Goal: Information Seeking & Learning: Learn about a topic

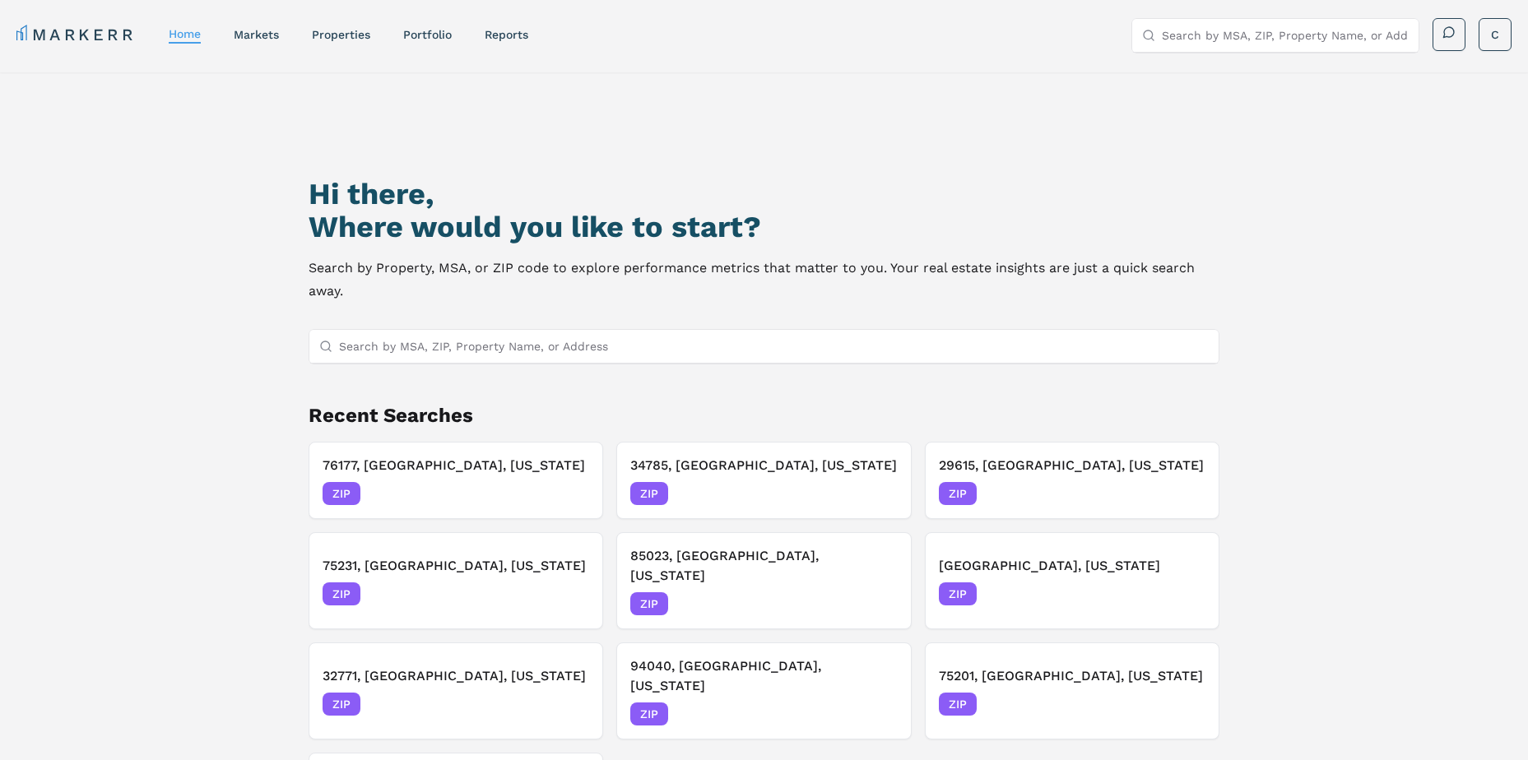
click at [537, 349] on input "Search by MSA, ZIP, Property Name, or Address" at bounding box center [774, 346] width 870 height 33
click at [262, 27] on div "markets" at bounding box center [256, 34] width 45 height 16
click at [262, 29] on link "markets" at bounding box center [256, 34] width 45 height 13
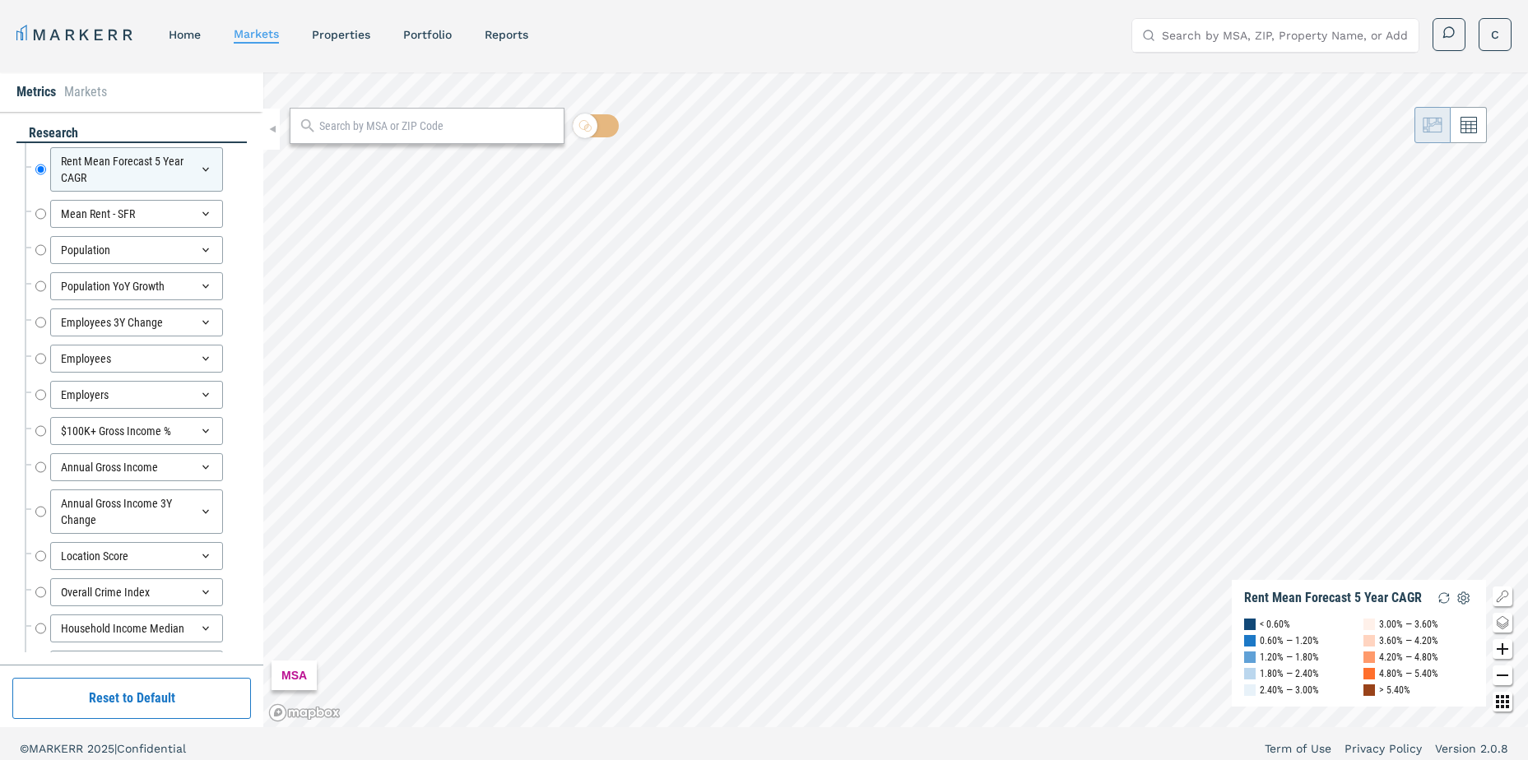
click at [349, 115] on div at bounding box center [427, 126] width 275 height 36
click at [357, 125] on input "text" at bounding box center [437, 126] width 236 height 17
type input "80229"
click at [361, 168] on div "80229, [GEOGRAPHIC_DATA], [US_STATE]" at bounding box center [398, 162] width 192 height 17
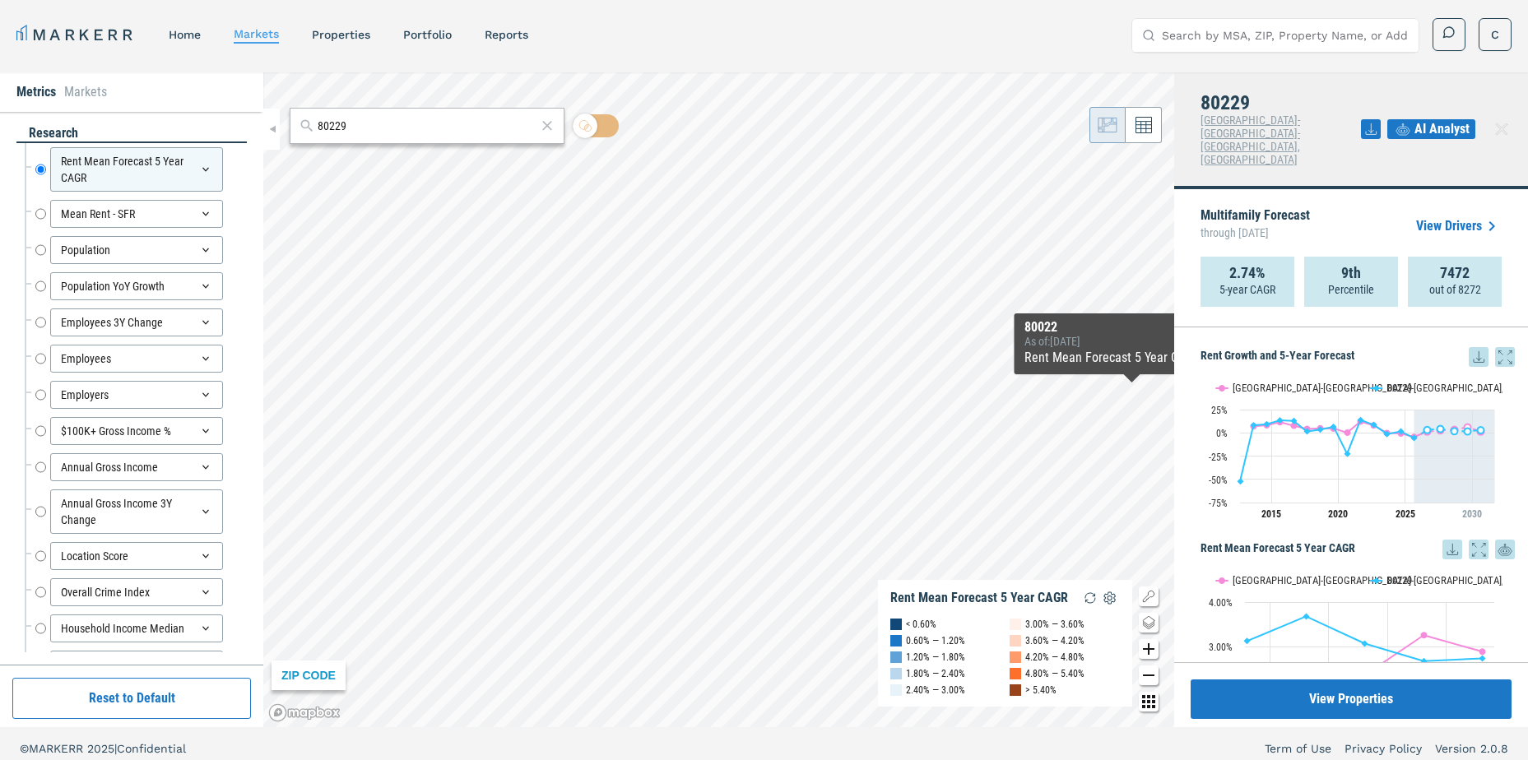
click at [1507, 327] on div "Rent Growth and 5-Year Forecast Rent Growth and 5-Year Forecast Line chart with…" at bounding box center [1351, 494] width 354 height 335
click at [1497, 347] on icon at bounding box center [1505, 357] width 20 height 20
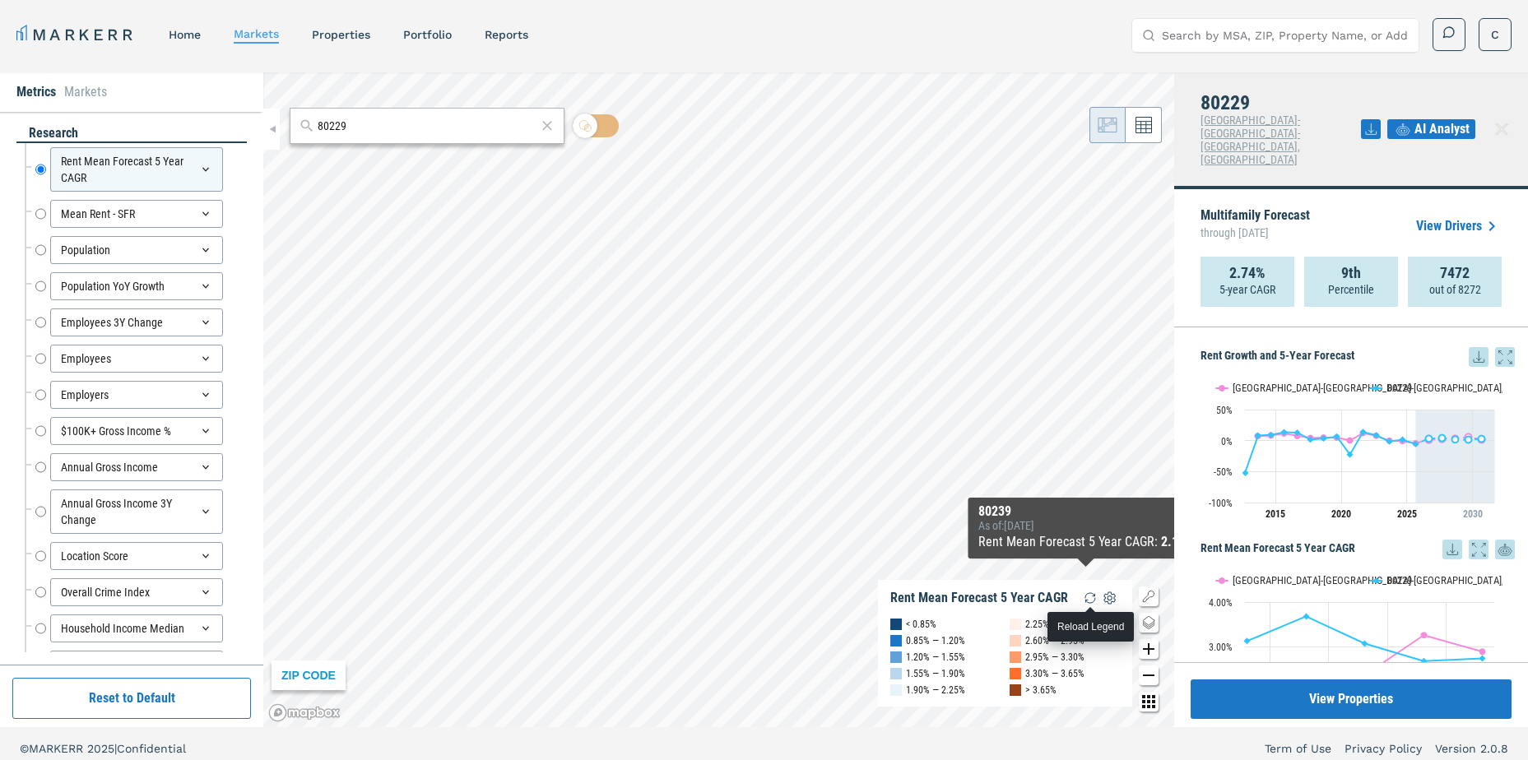
click at [1089, 595] on img "button" at bounding box center [1090, 598] width 20 height 20
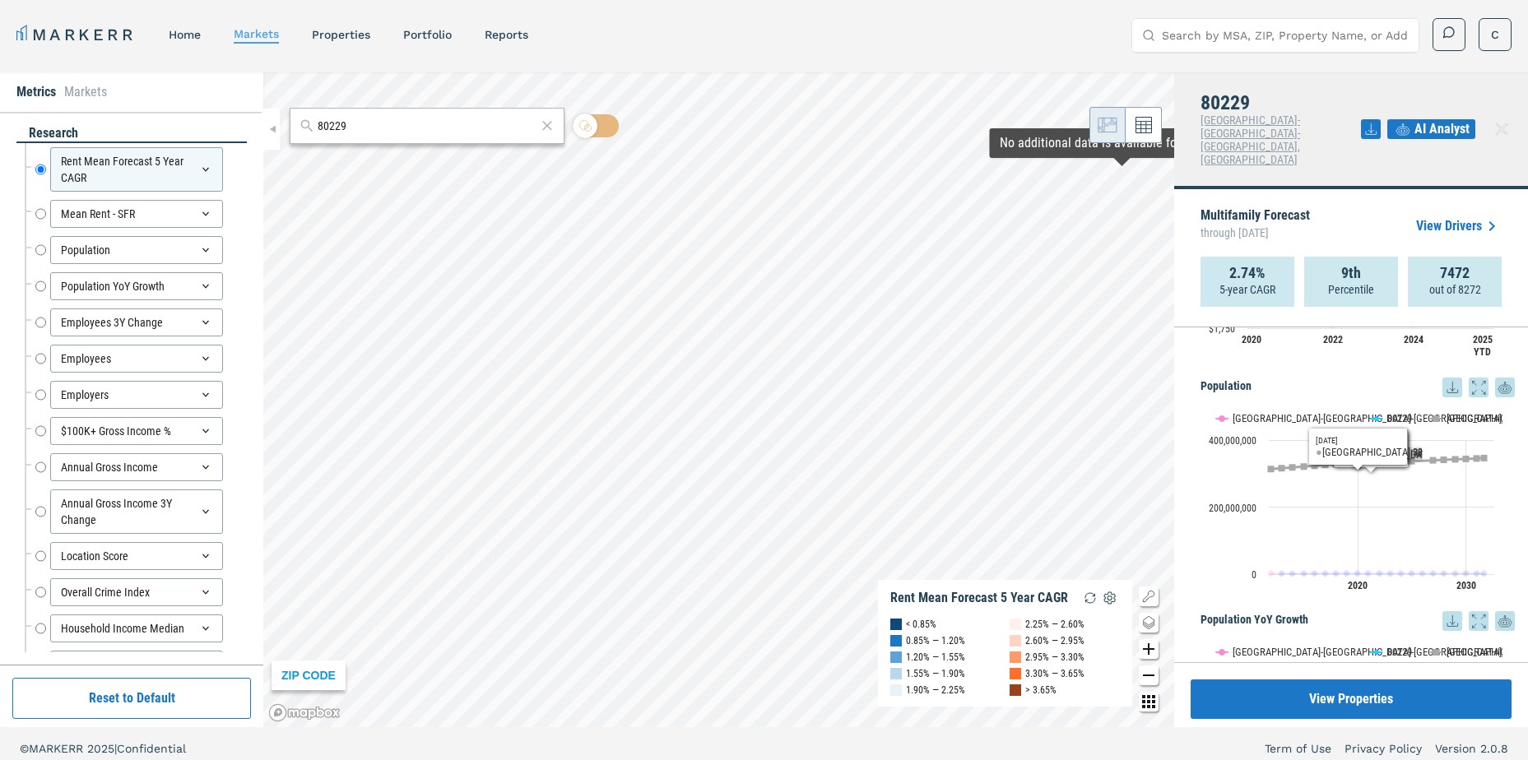
scroll to position [658, 0]
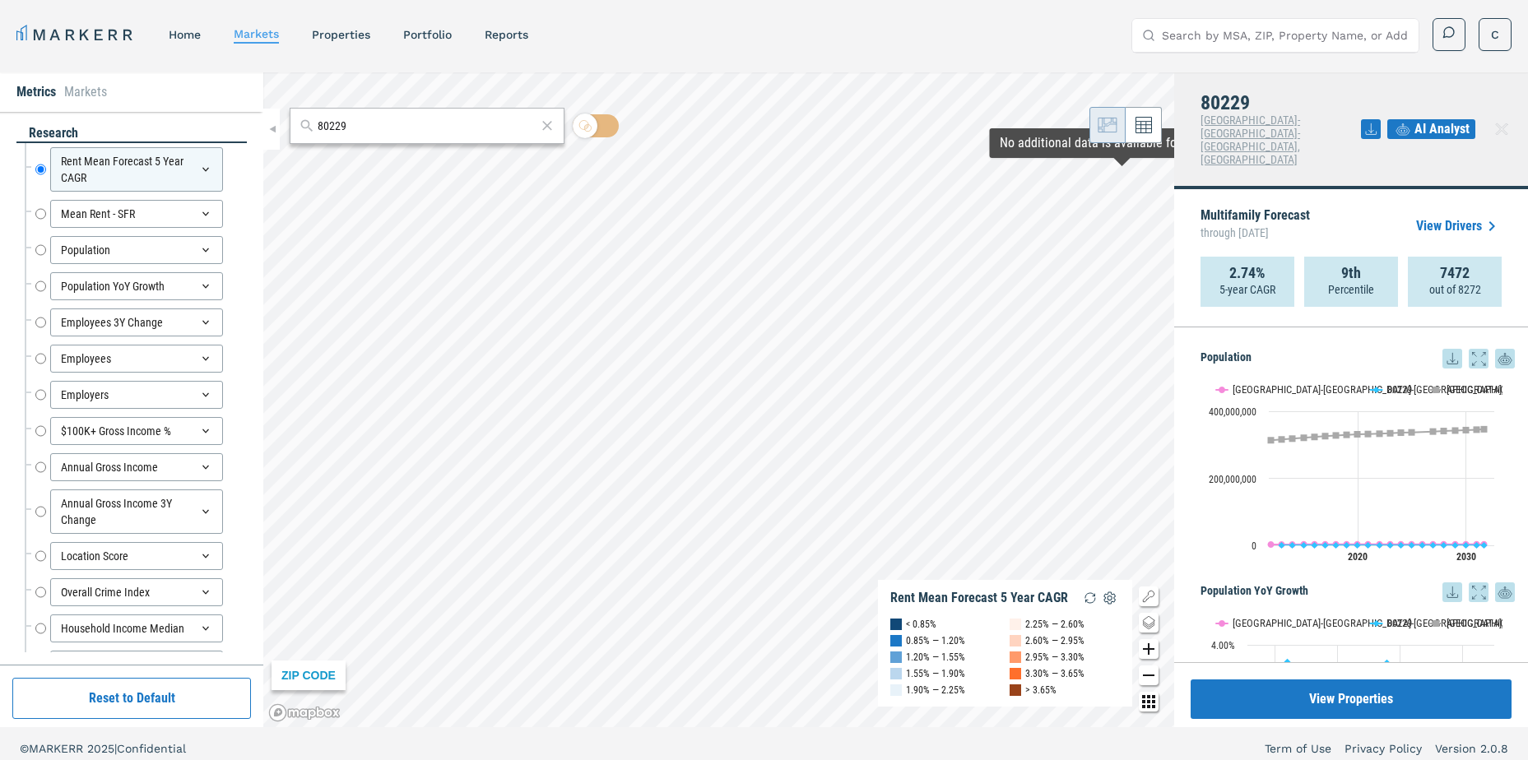
drag, startPoint x: 1266, startPoint y: 458, endPoint x: 1243, endPoint y: 442, distance: 28.3
click at [1254, 448] on rect "Interactive chart" at bounding box center [1351, 472] width 302 height 206
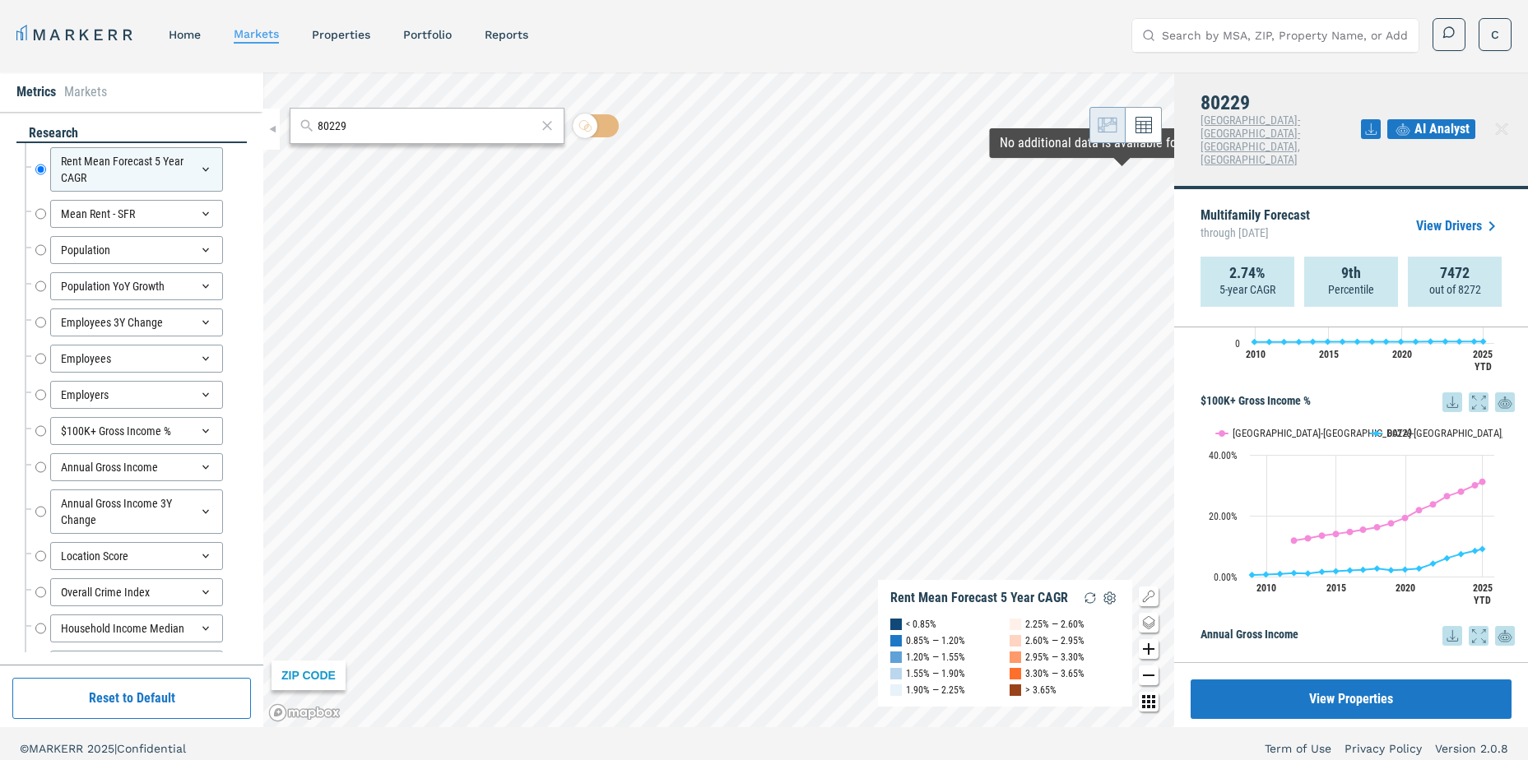
scroll to position [1810, 0]
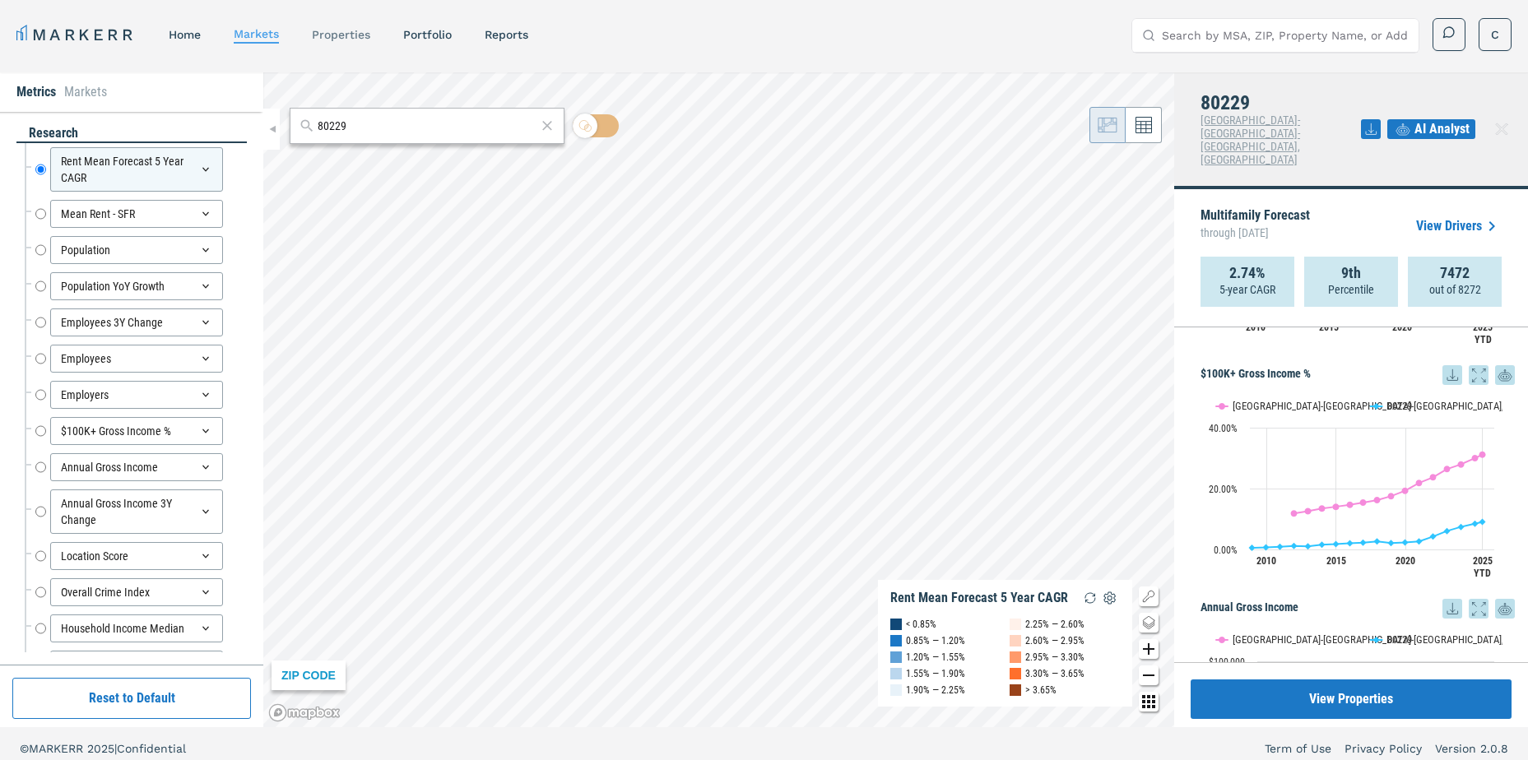
click at [351, 36] on link "properties" at bounding box center [341, 34] width 58 height 13
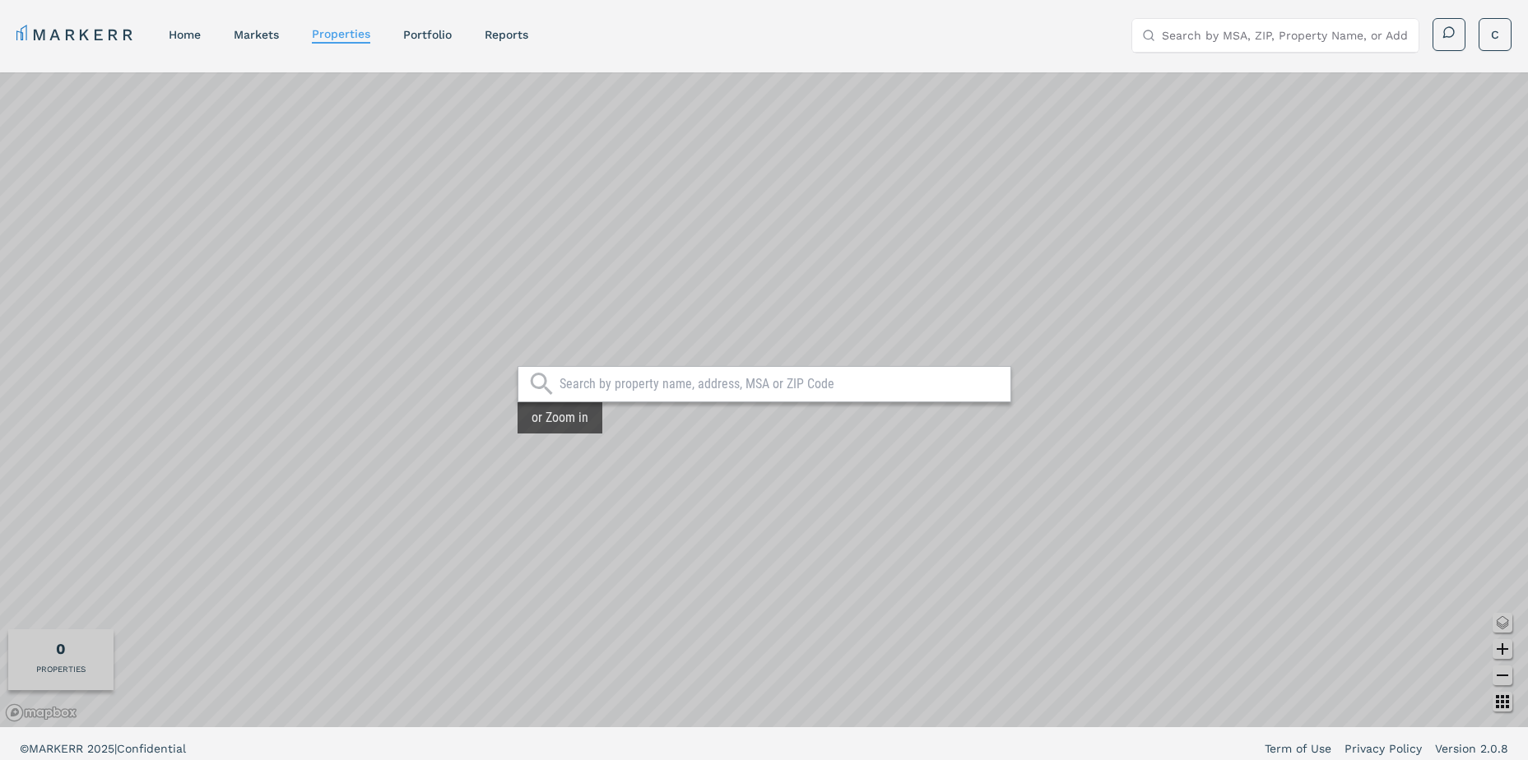
click at [609, 378] on input "text" at bounding box center [780, 384] width 443 height 16
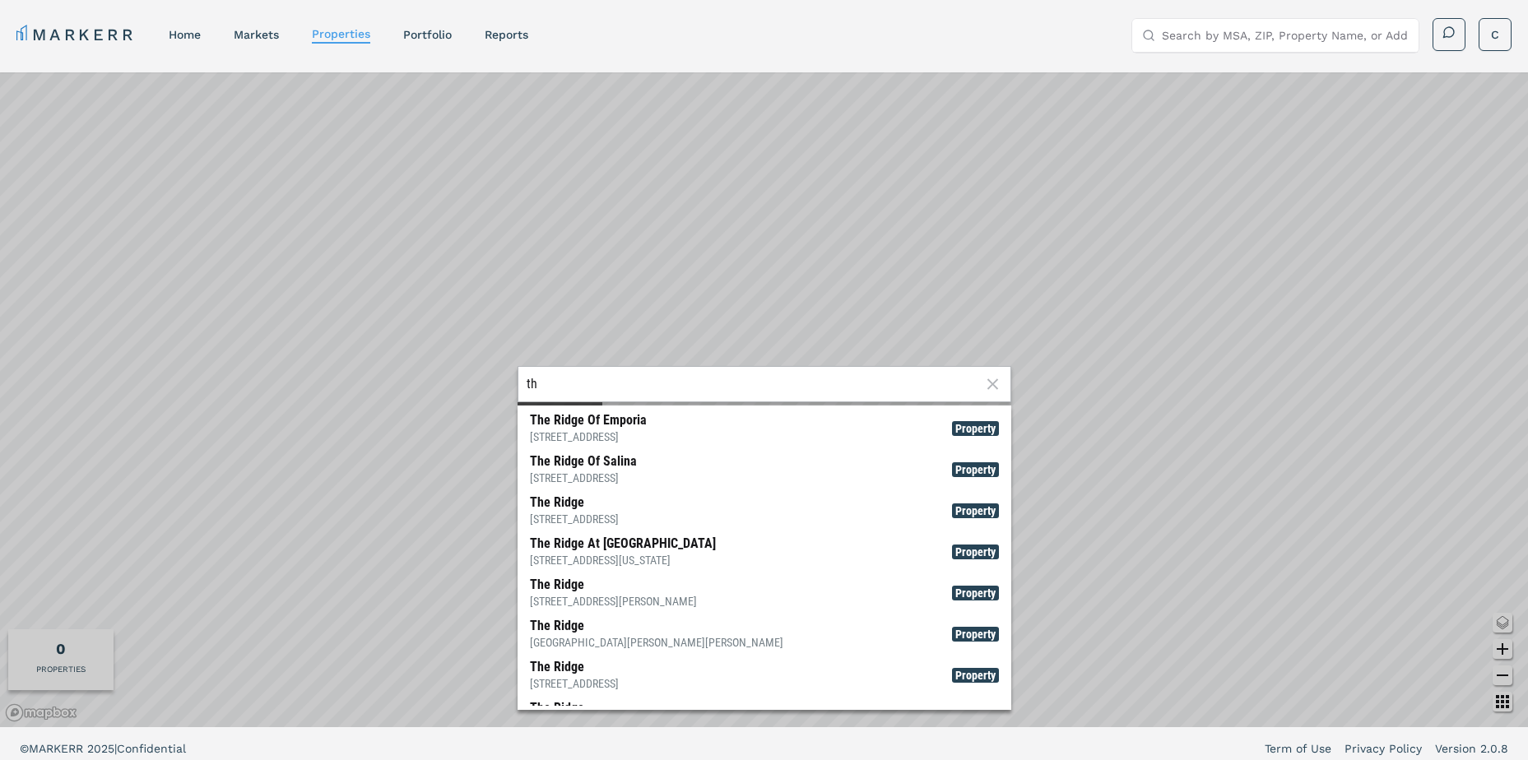
type input "t"
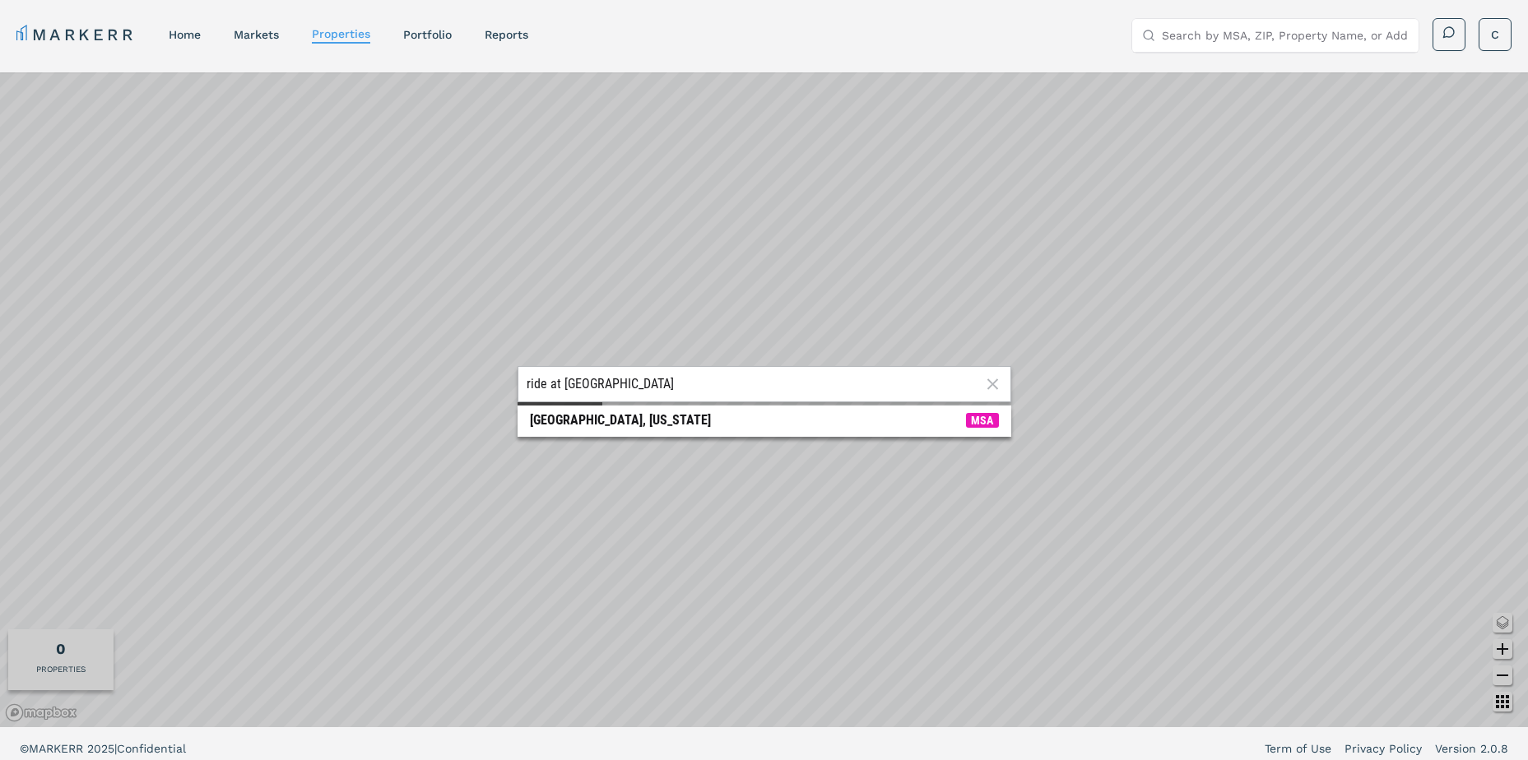
click at [505, 378] on div "ride at [GEOGRAPHIC_DATA], [US_STATE] MSA or Zoom in" at bounding box center [764, 399] width 1528 height 655
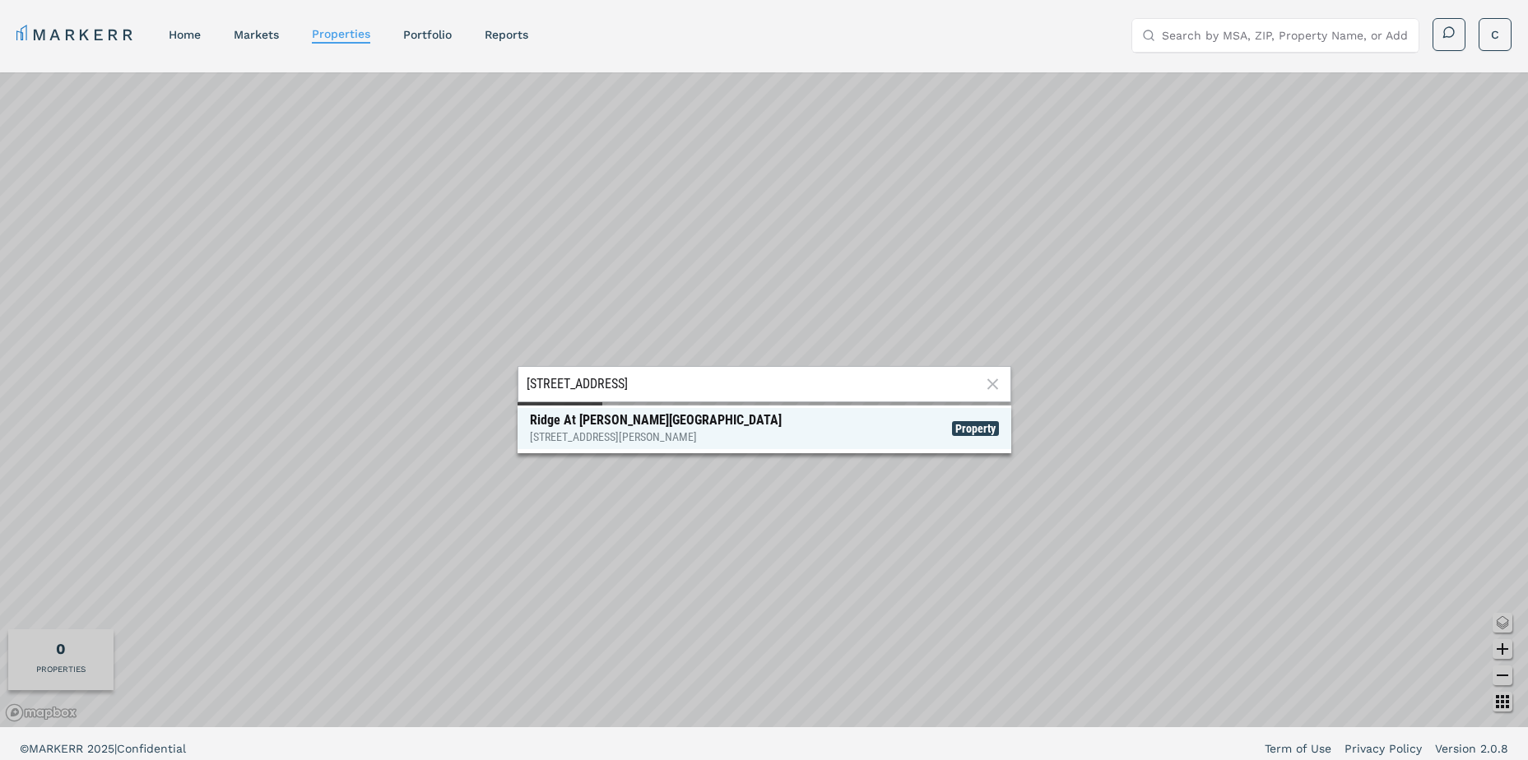
type input "[STREET_ADDRESS]"
click at [968, 424] on span "Property" at bounding box center [975, 428] width 47 height 15
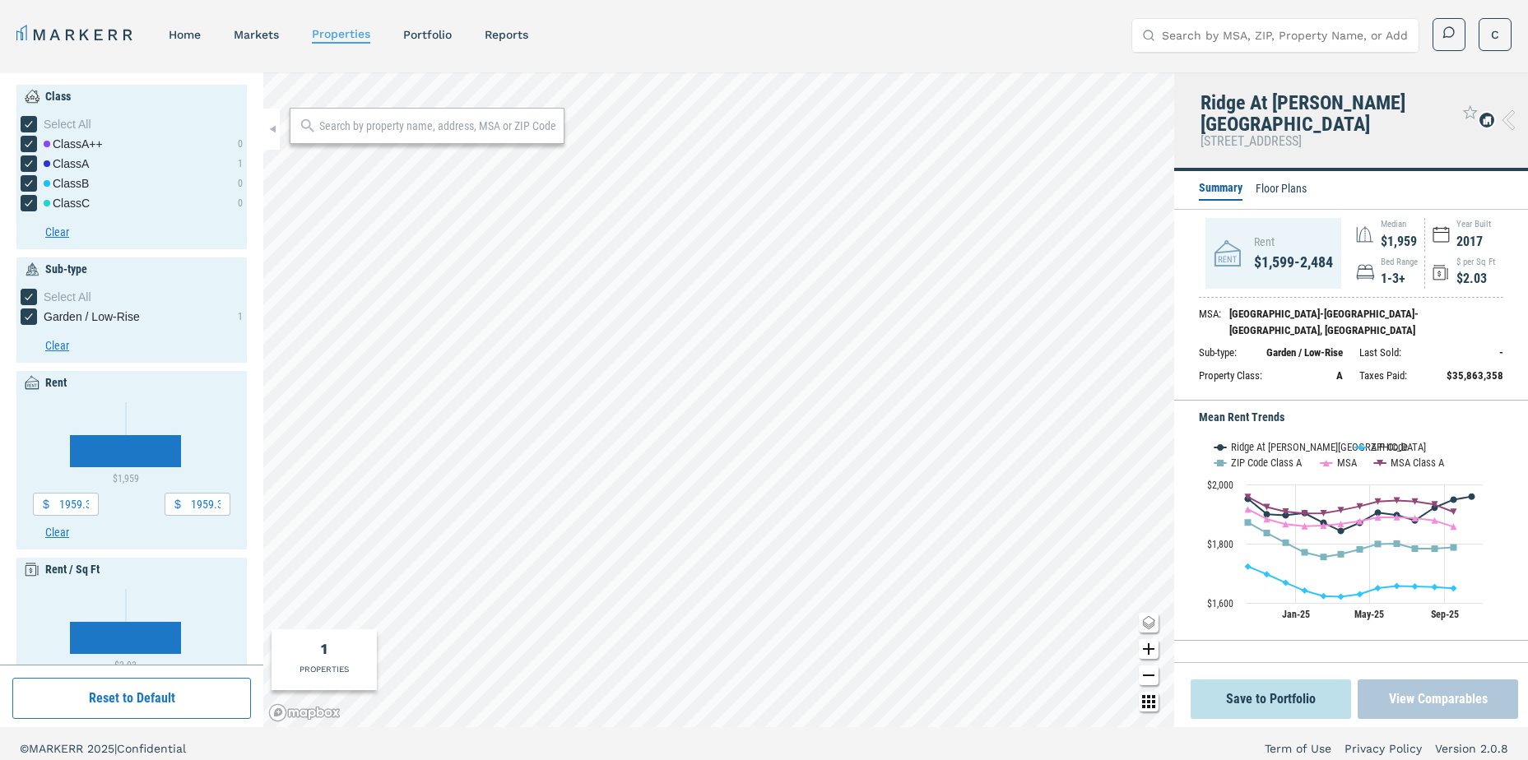
click at [1439, 705] on button "View Comparables" at bounding box center [1437, 698] width 160 height 39
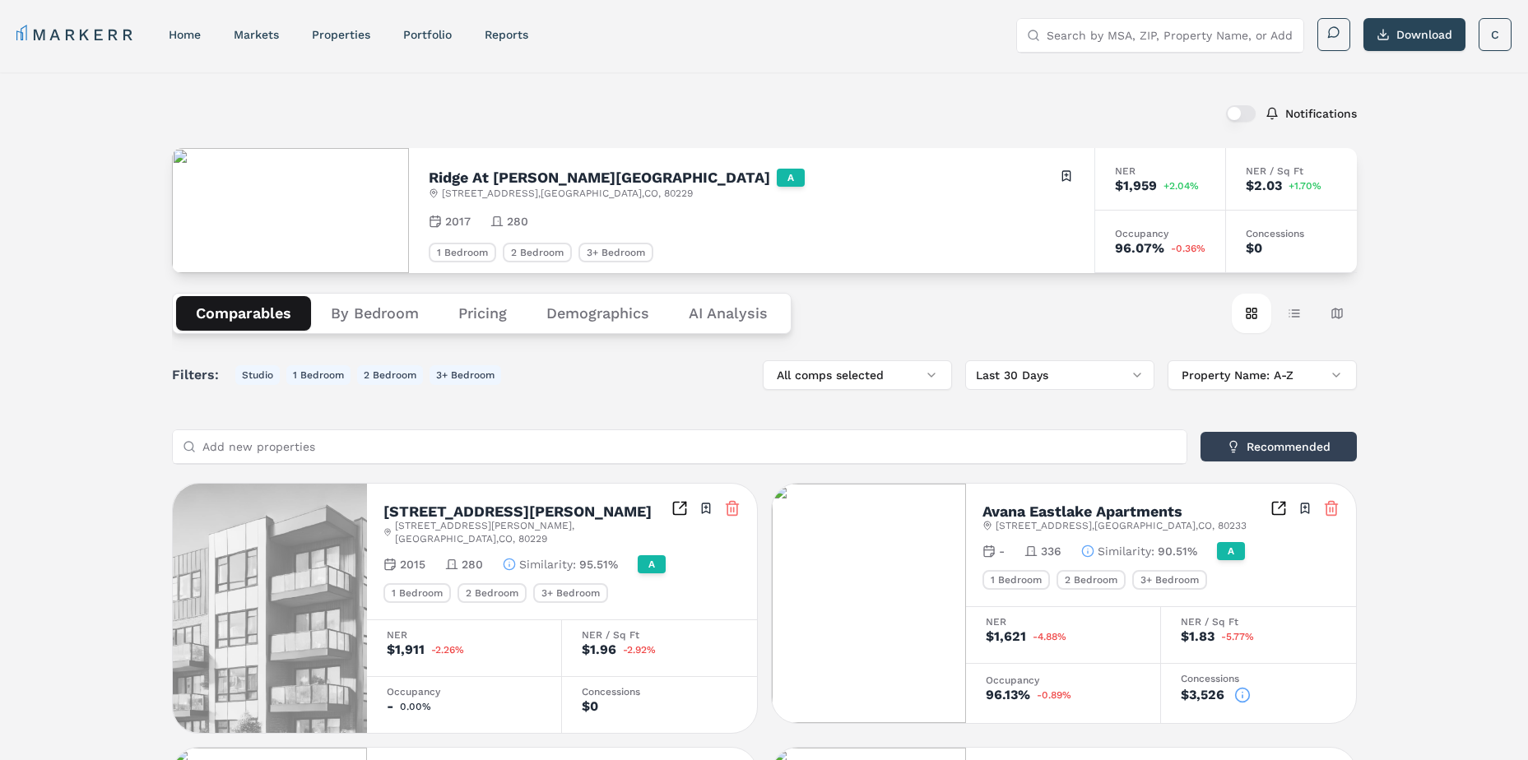
click at [573, 312] on button "Demographics" at bounding box center [597, 313] width 142 height 35
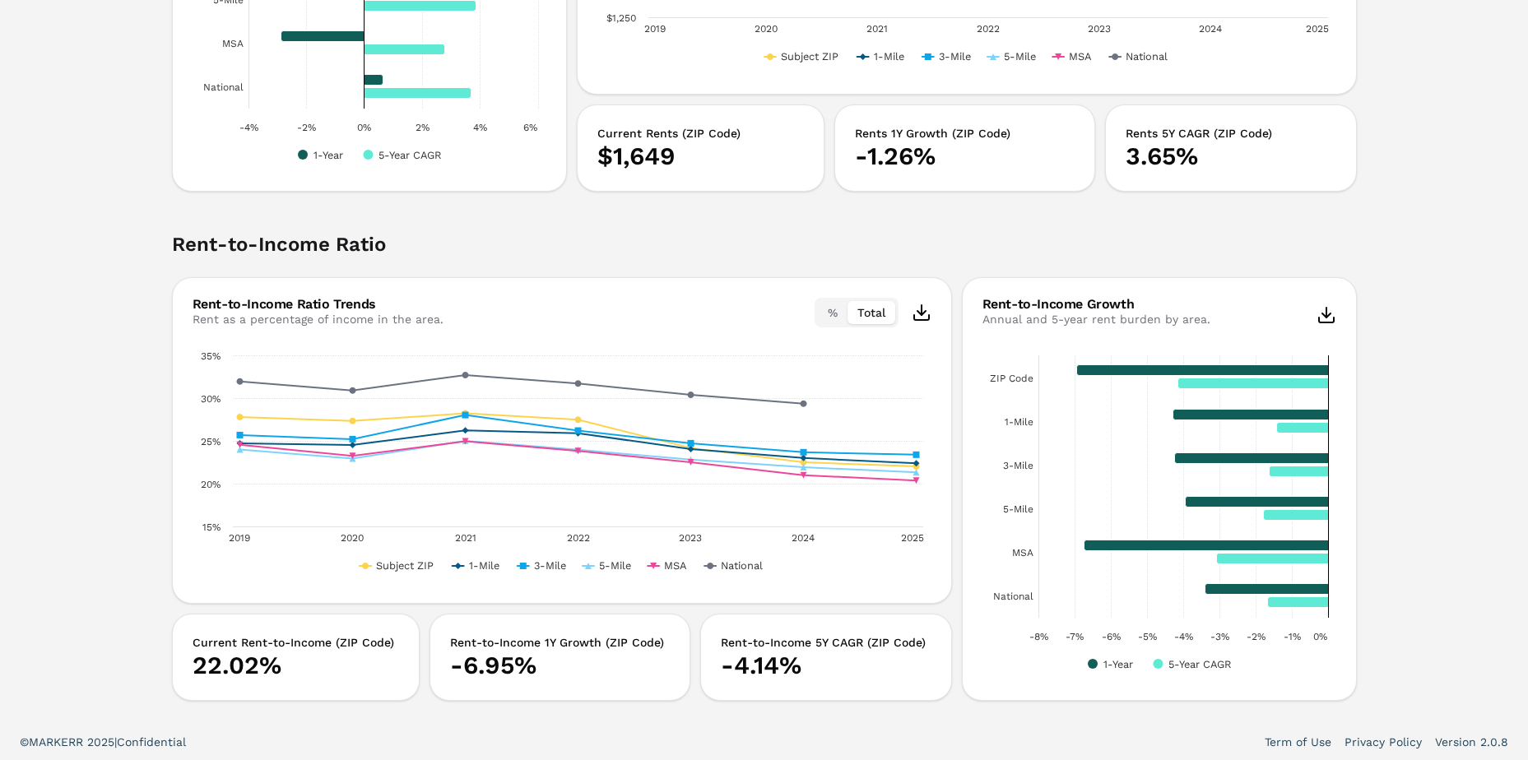
scroll to position [3152, 0]
